Goal: Task Accomplishment & Management: Use online tool/utility

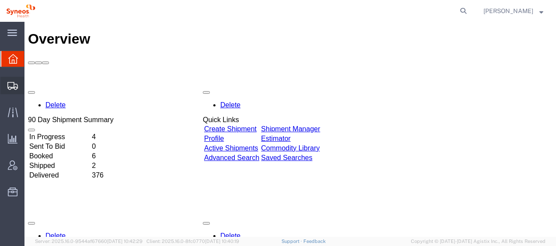
click at [0, 0] on span "Shipment Manager" at bounding box center [0, 0] width 0 height 0
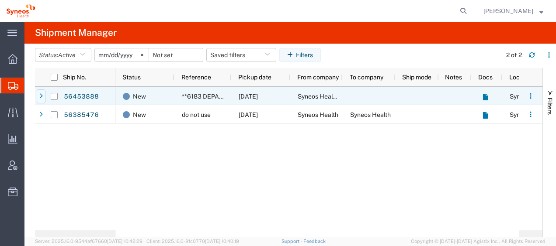
click at [43, 99] on div at bounding box center [41, 97] width 9 height 14
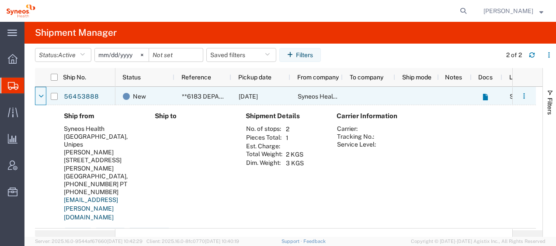
click at [43, 99] on icon at bounding box center [40, 97] width 5 height 6
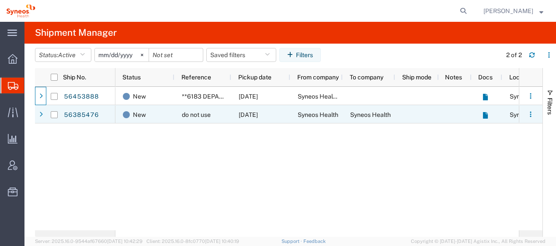
click at [41, 112] on icon at bounding box center [40, 115] width 3 height 6
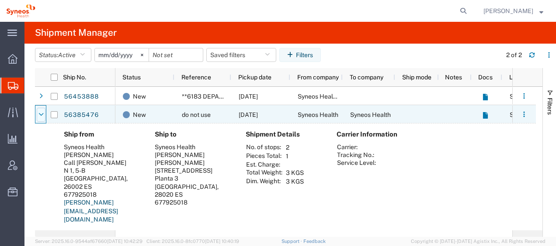
click at [41, 112] on icon at bounding box center [40, 115] width 5 height 6
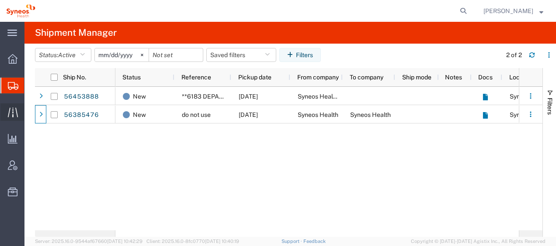
click at [30, 110] on span "Traffic" at bounding box center [27, 112] width 6 height 17
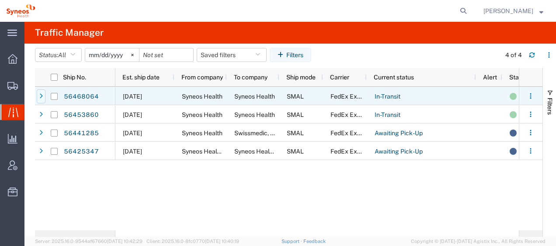
click at [44, 95] on div at bounding box center [41, 97] width 9 height 14
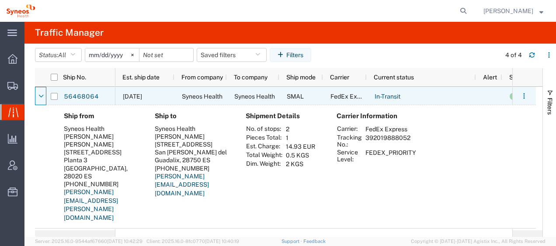
click at [44, 95] on div at bounding box center [41, 97] width 9 height 14
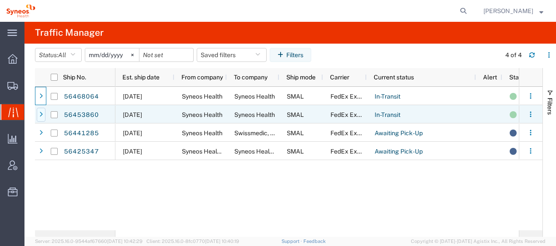
click at [42, 112] on icon at bounding box center [40, 115] width 3 height 6
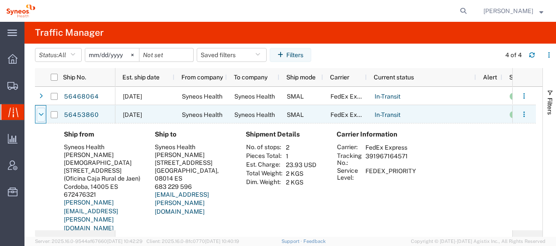
click at [41, 112] on icon at bounding box center [40, 115] width 5 height 6
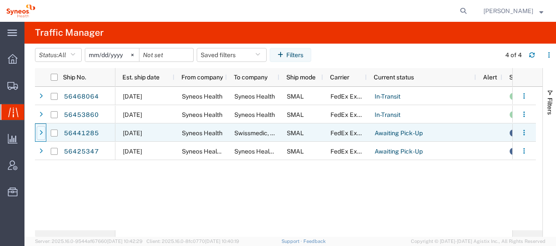
click at [43, 135] on div at bounding box center [41, 133] width 9 height 14
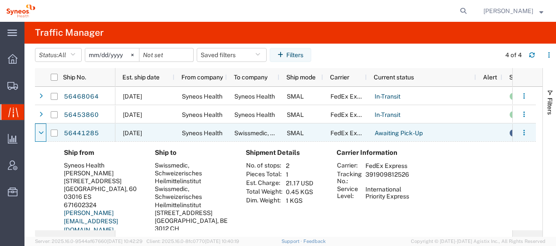
click at [43, 135] on icon at bounding box center [40, 133] width 5 height 6
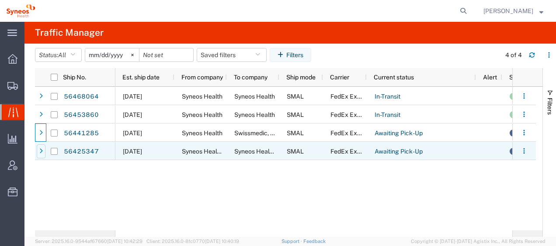
click at [42, 151] on icon at bounding box center [40, 152] width 3 height 6
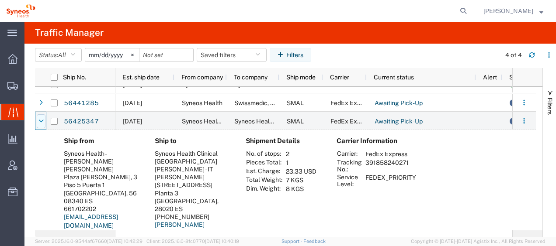
scroll to position [44, 0]
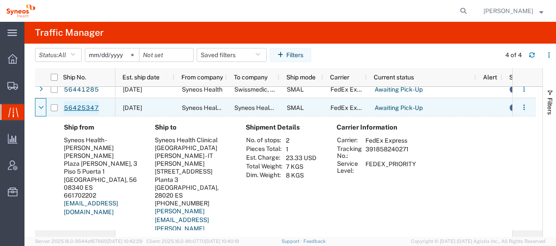
click at [80, 108] on link "56425347" at bounding box center [81, 108] width 36 height 14
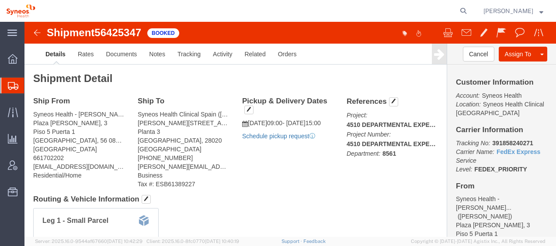
click link "Schedule pickup request"
click at [30, 111] on span "Traffic" at bounding box center [27, 112] width 6 height 17
